Goal: Transaction & Acquisition: Subscribe to service/newsletter

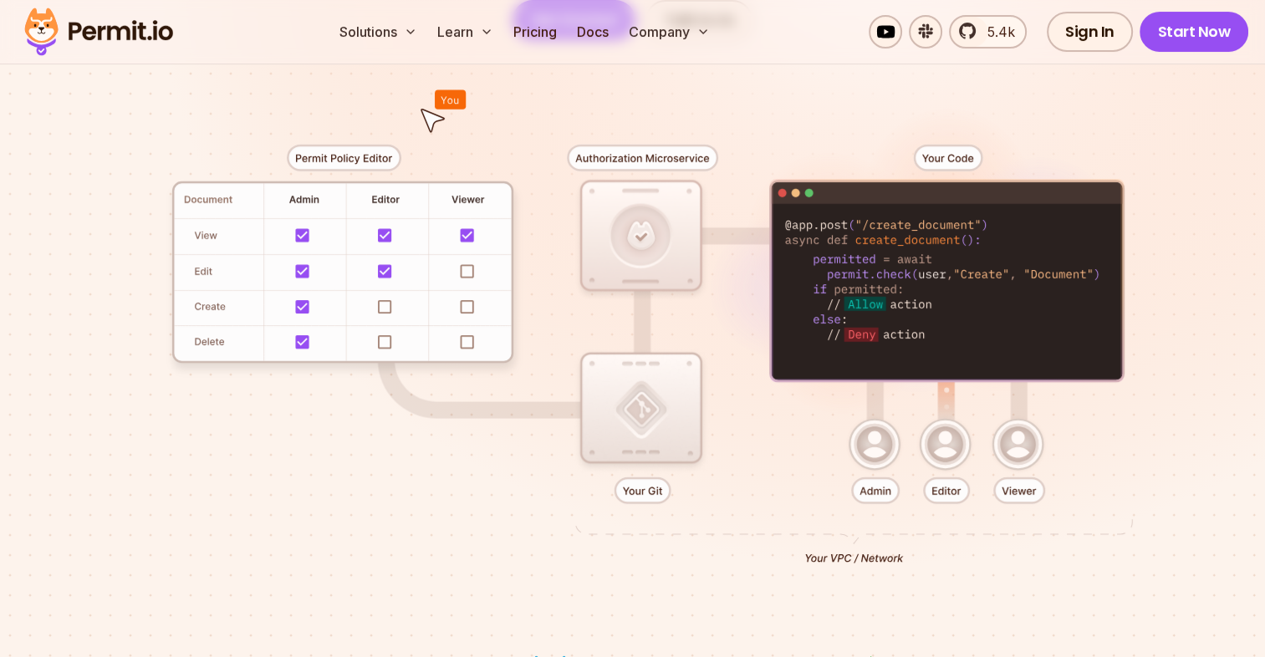
click at [382, 304] on div at bounding box center [633, 348] width 1171 height 616
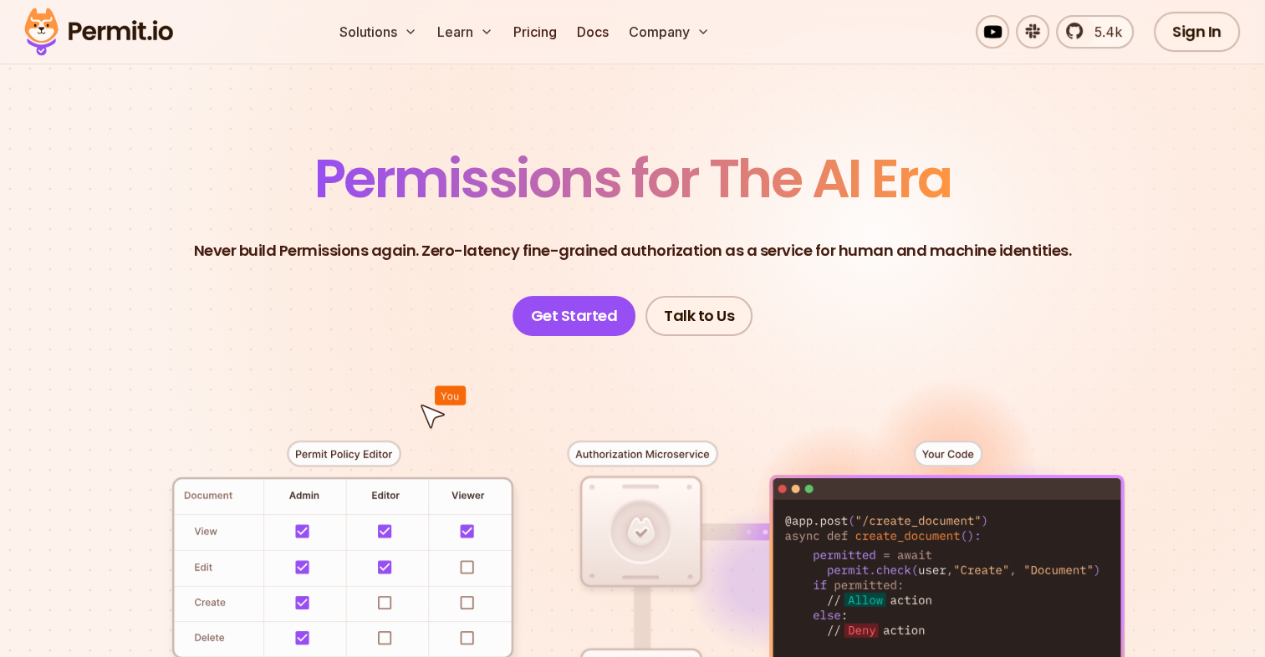
scroll to position [55, 0]
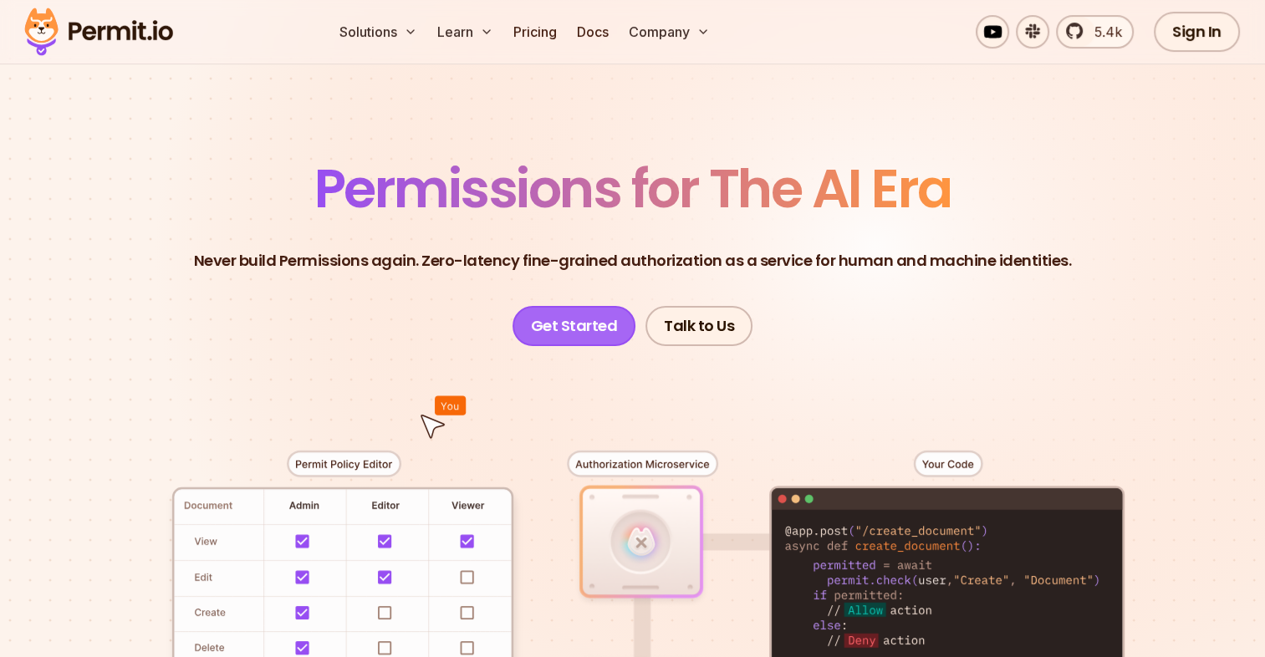
click at [576, 333] on link "Get Started" at bounding box center [575, 326] width 124 height 40
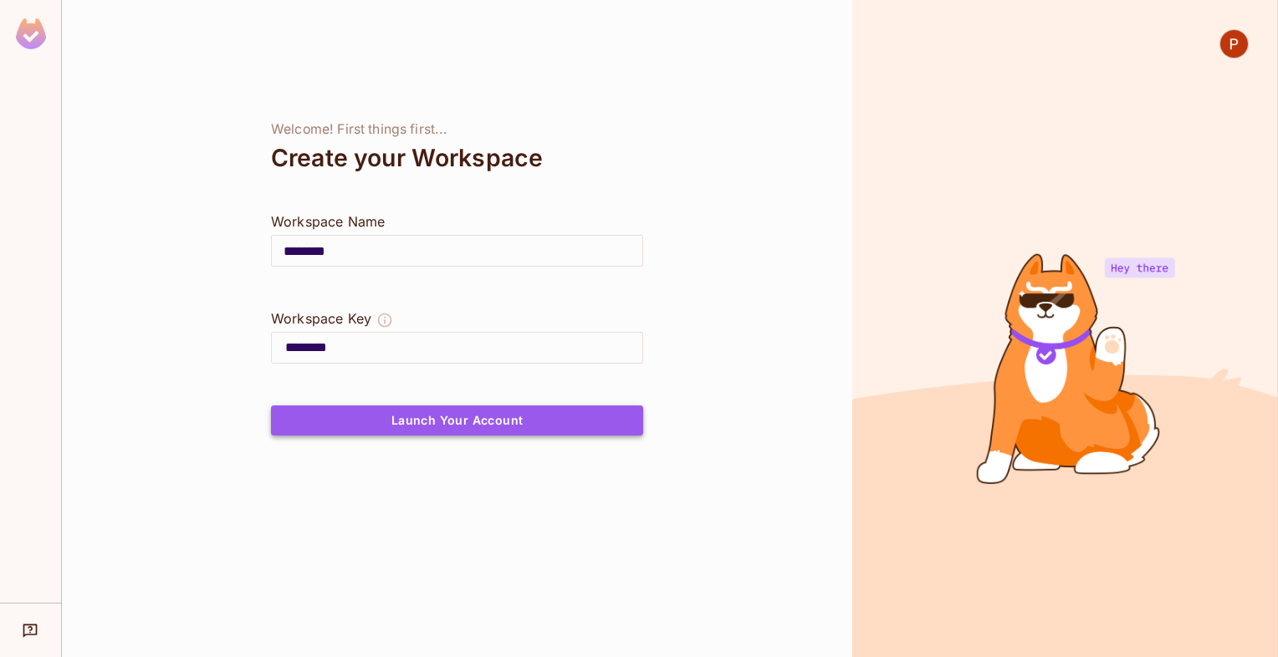
click at [478, 409] on button "Launch Your Account" at bounding box center [457, 421] width 372 height 30
